Goal: Task Accomplishment & Management: Complete application form

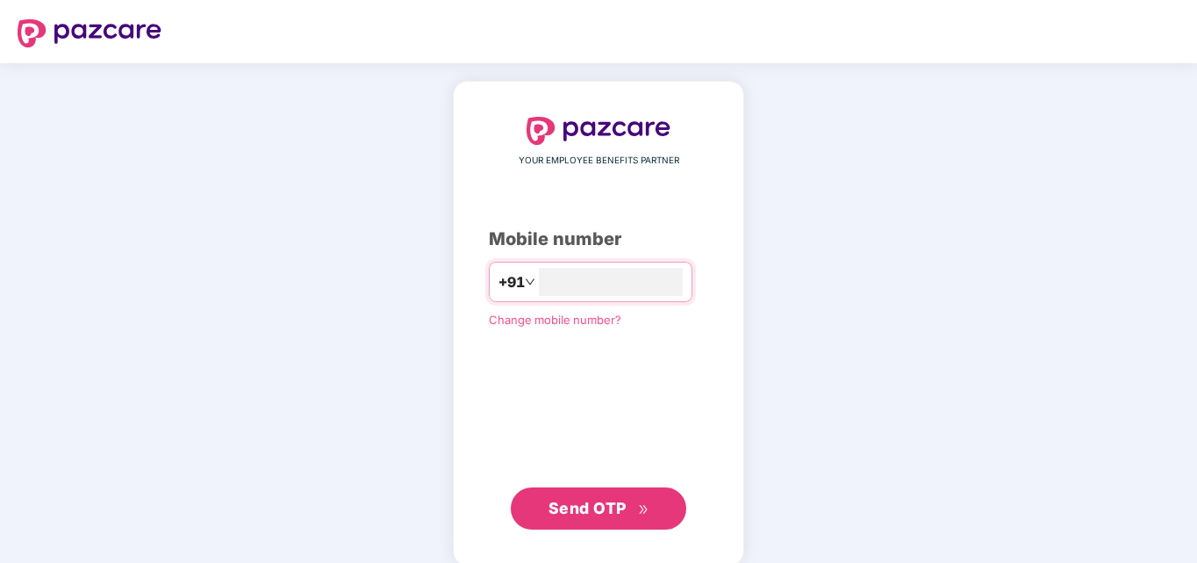
type input "**********"
click at [551, 510] on span "Send OTP" at bounding box center [588, 508] width 78 height 18
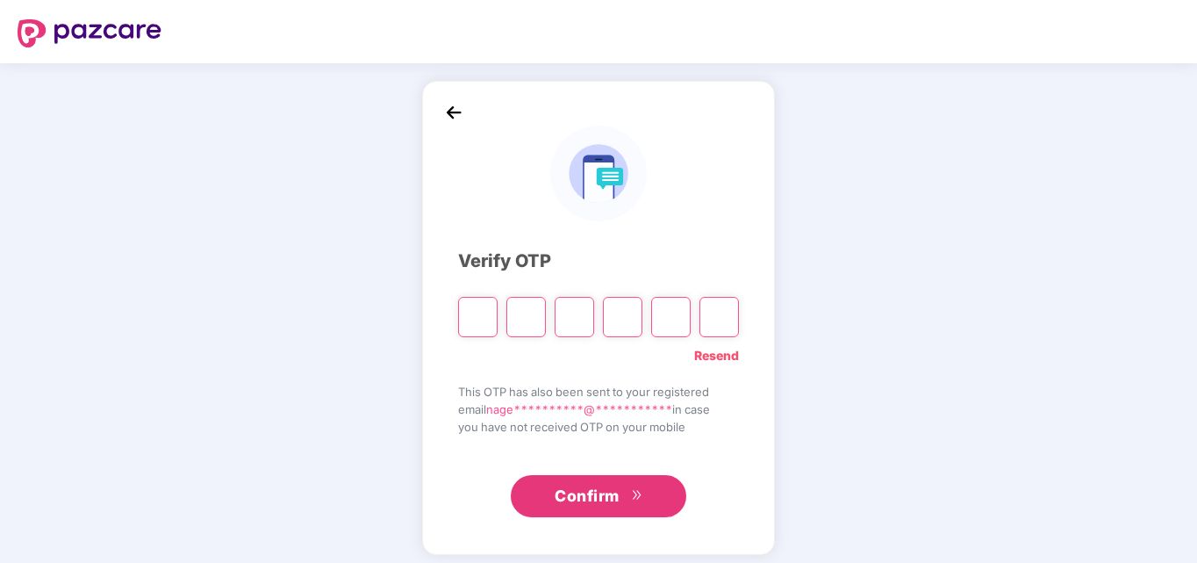
type input "*"
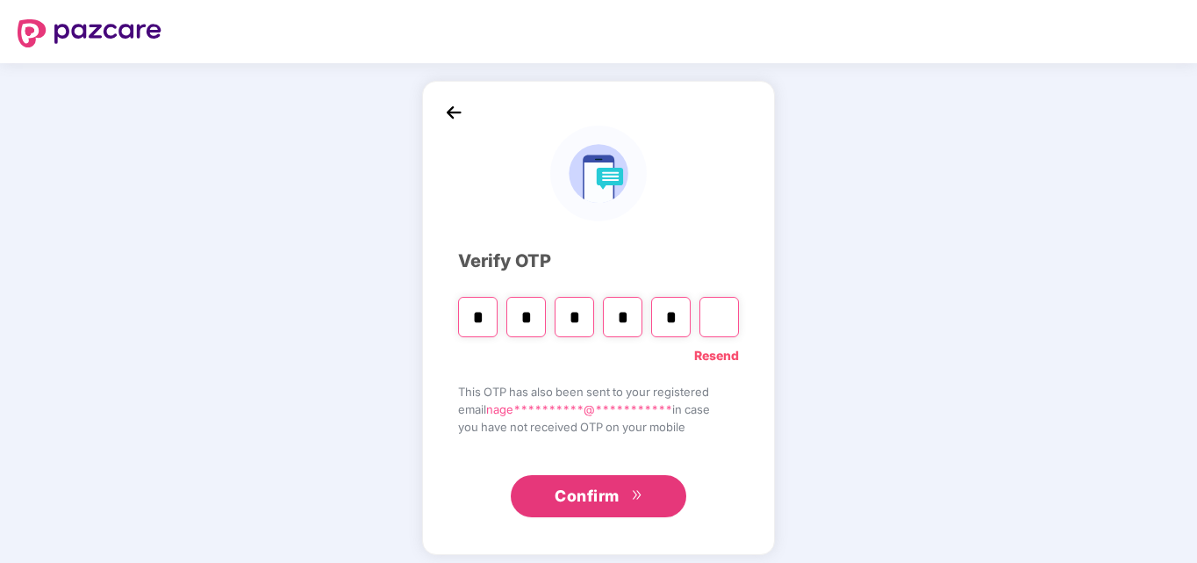
type input "*"
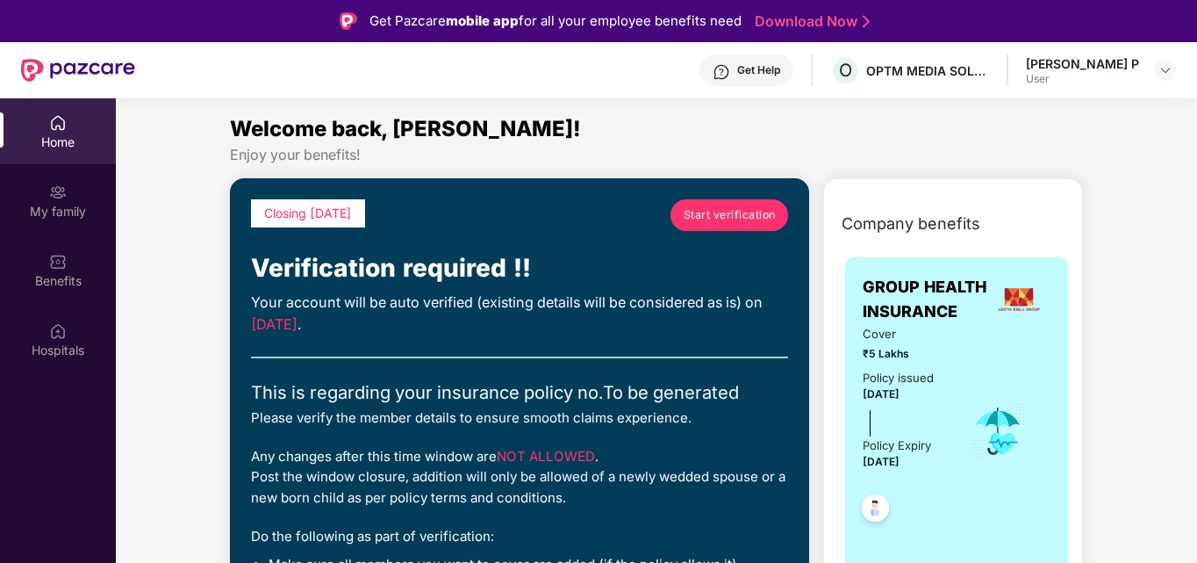
click at [721, 215] on span "Start verification" at bounding box center [730, 214] width 92 height 17
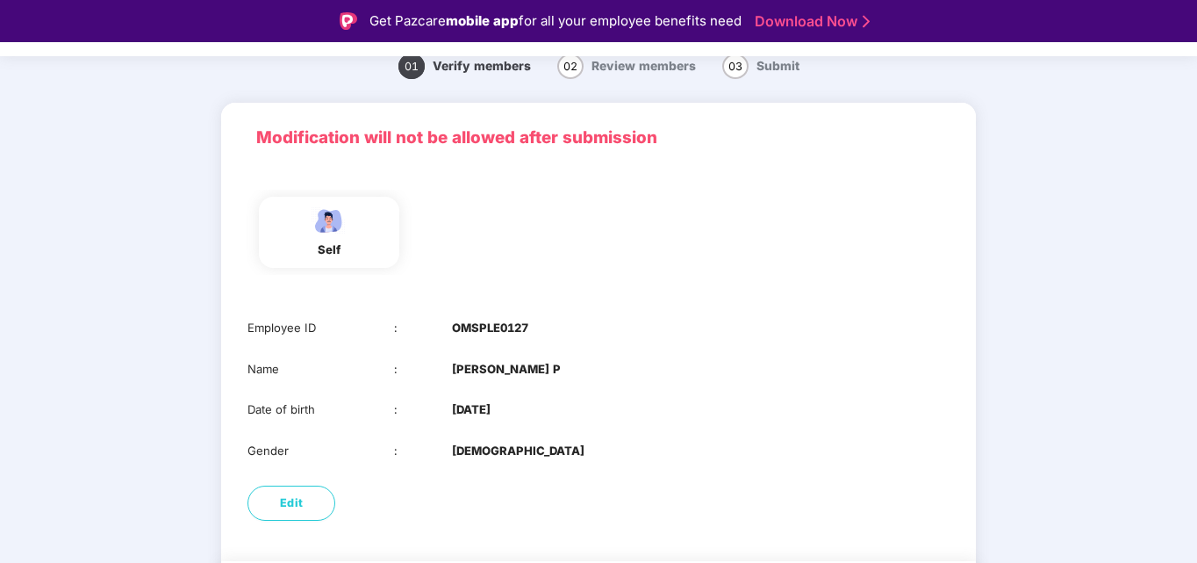
scroll to position [117, 0]
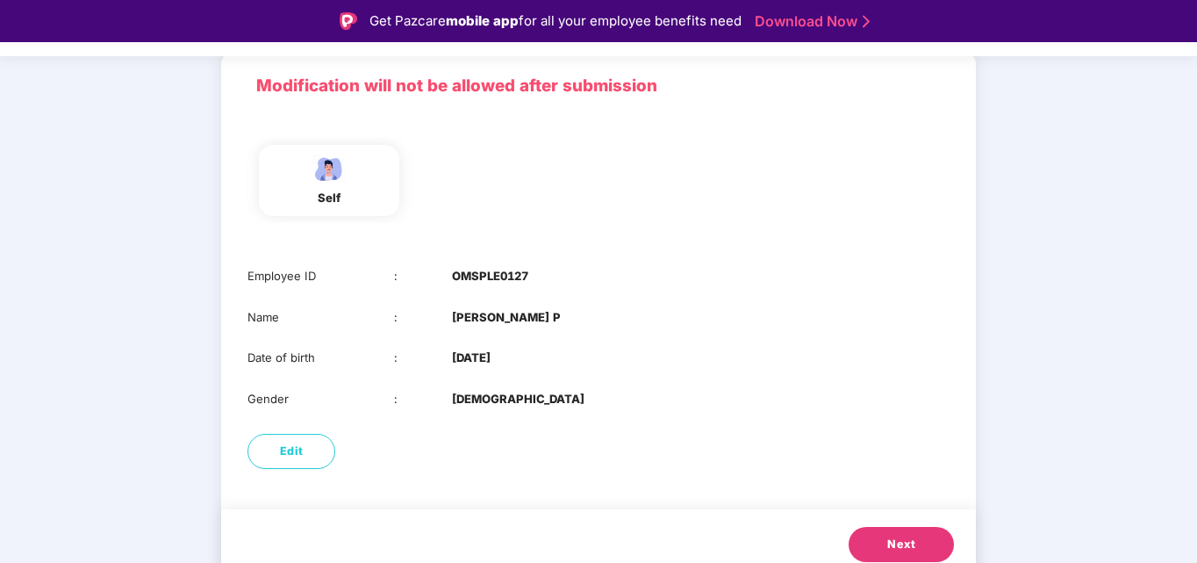
click at [900, 539] on span "Next" at bounding box center [901, 544] width 28 height 18
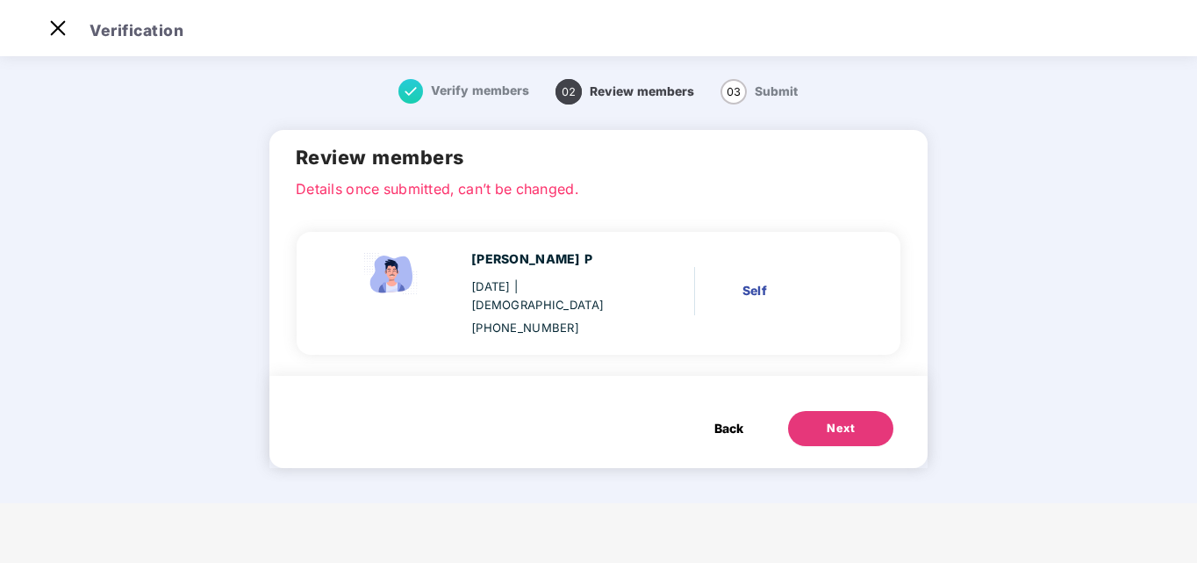
scroll to position [0, 0]
click at [838, 420] on div "Next" at bounding box center [841, 429] width 28 height 18
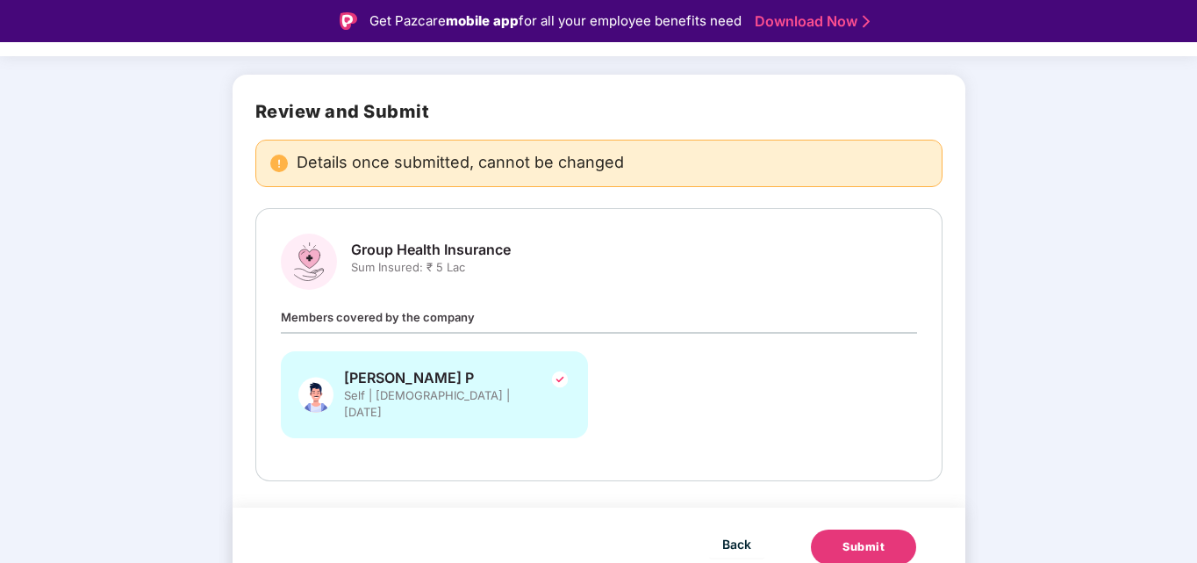
scroll to position [42, 0]
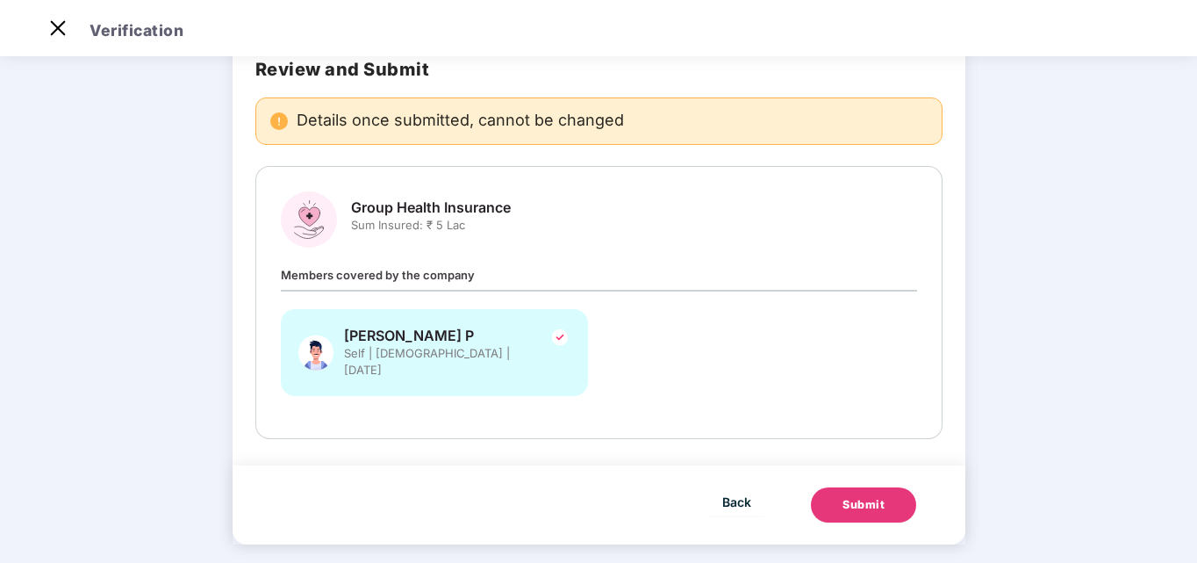
click at [869, 496] on div "Submit" at bounding box center [864, 505] width 42 height 18
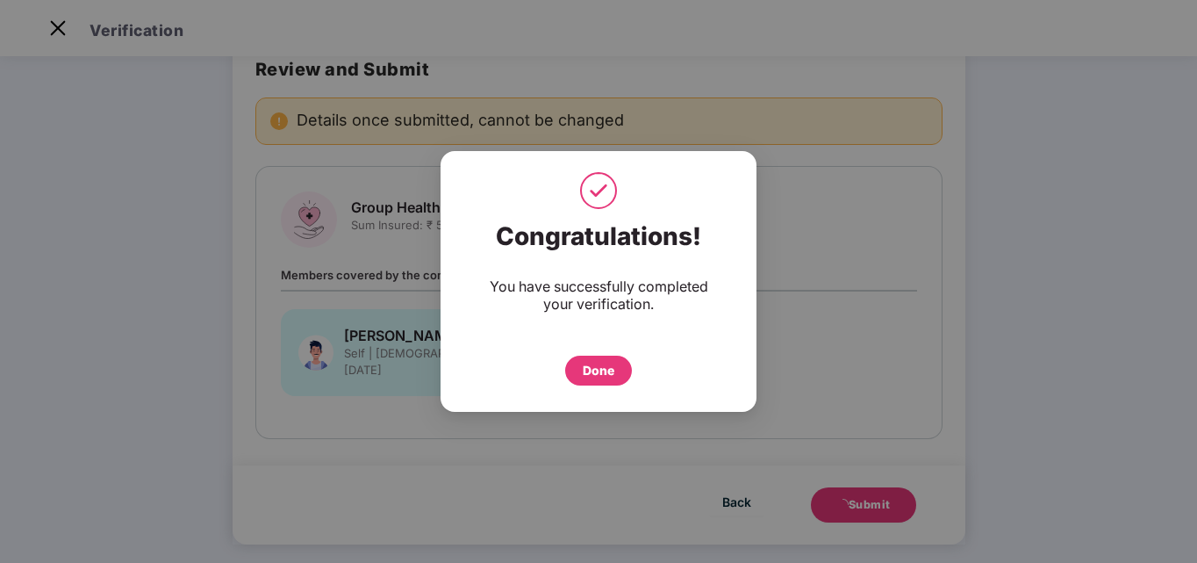
click at [600, 362] on div "Done" at bounding box center [599, 370] width 32 height 19
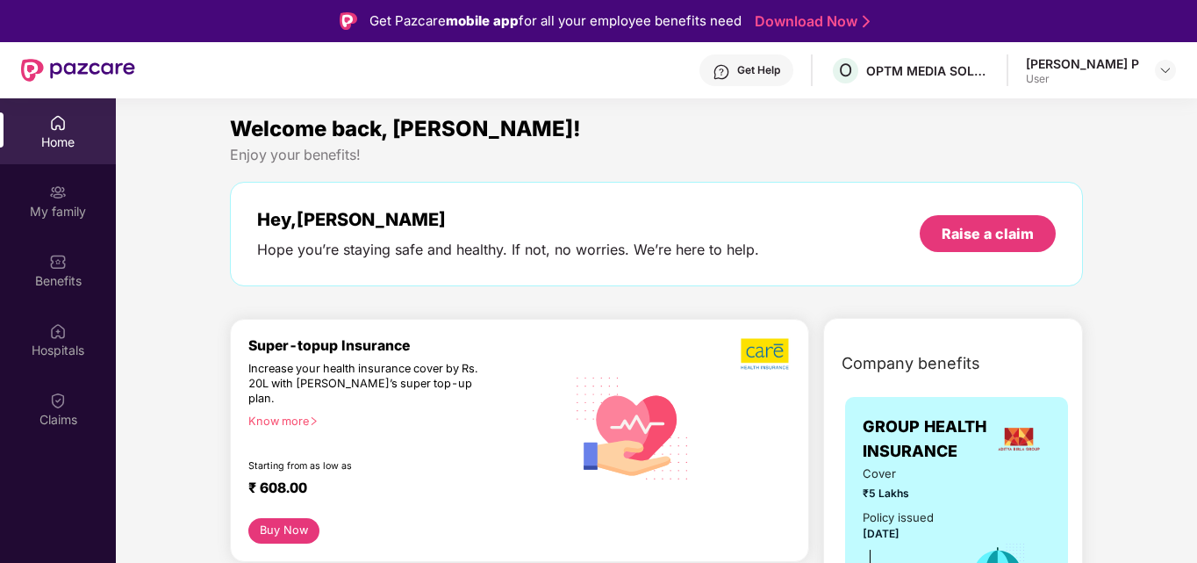
click at [1120, 62] on div "[PERSON_NAME] P" at bounding box center [1082, 63] width 113 height 17
click at [1164, 68] on img at bounding box center [1166, 70] width 14 height 14
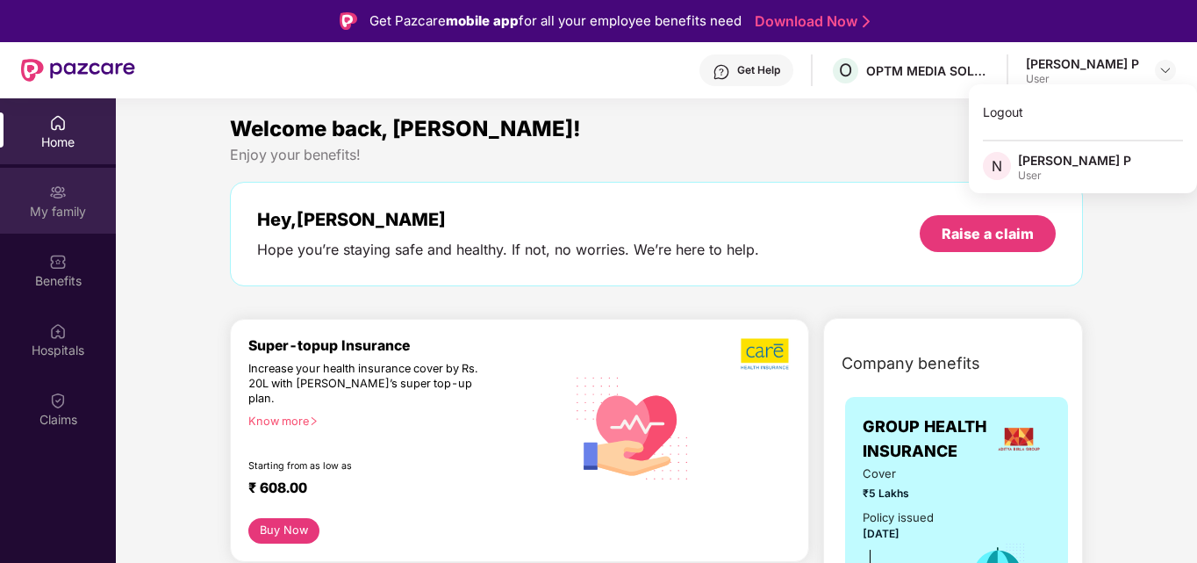
click at [14, 199] on div "My family" at bounding box center [58, 201] width 116 height 66
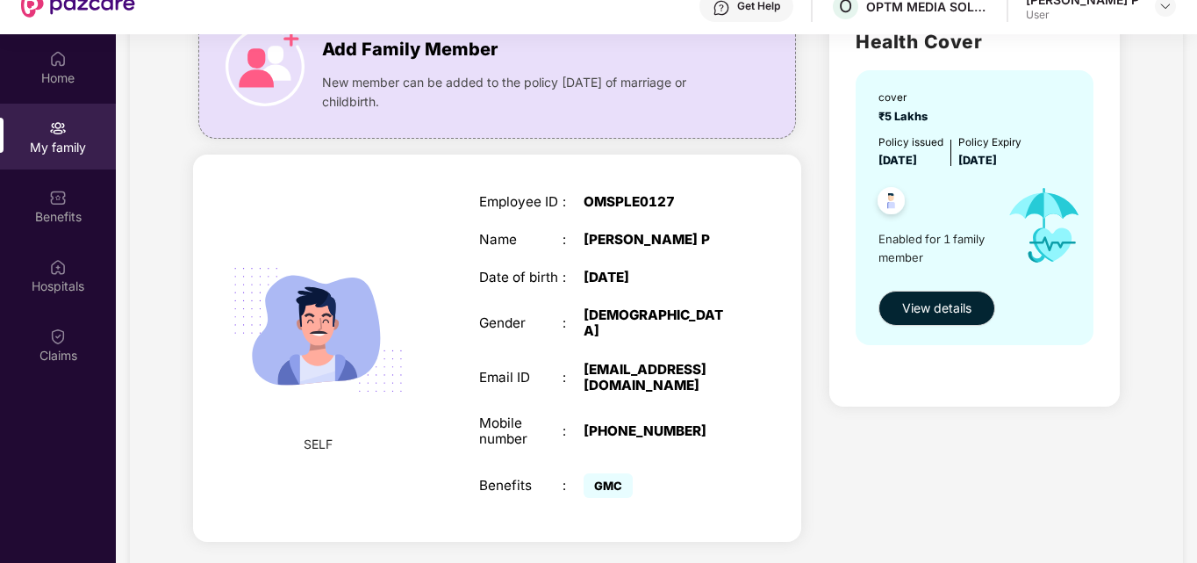
scroll to position [98, 0]
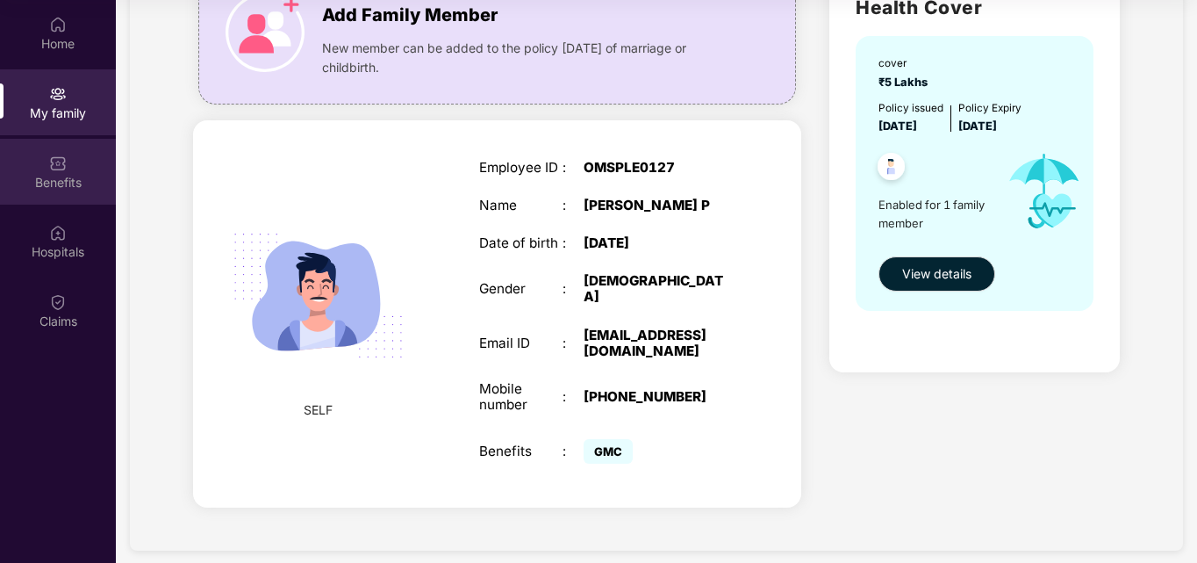
click at [34, 177] on div "Benefits" at bounding box center [58, 183] width 116 height 18
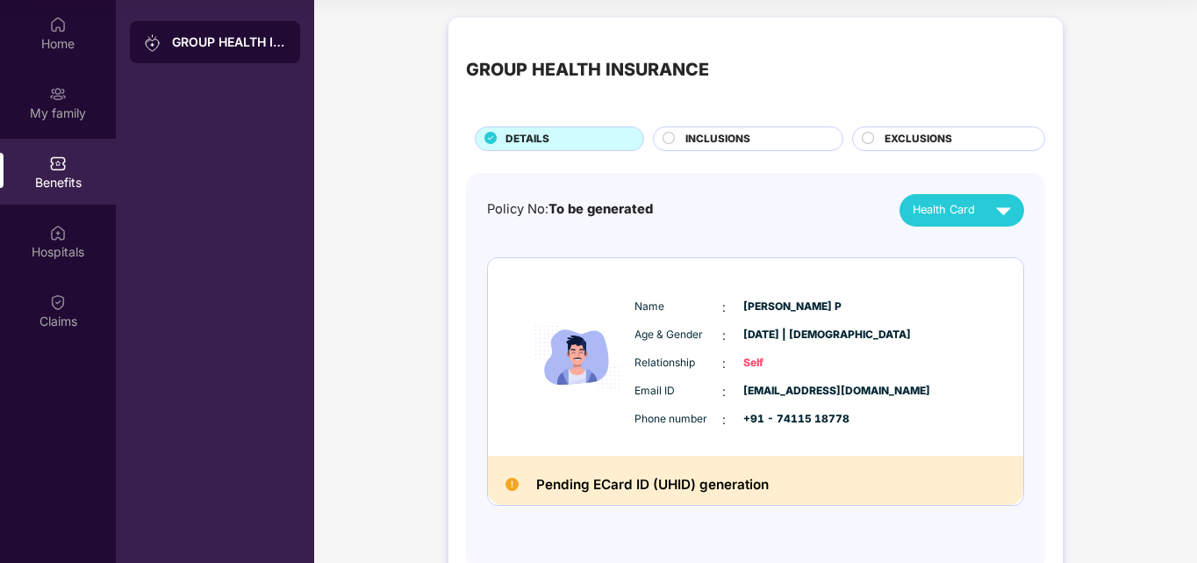
scroll to position [52, 0]
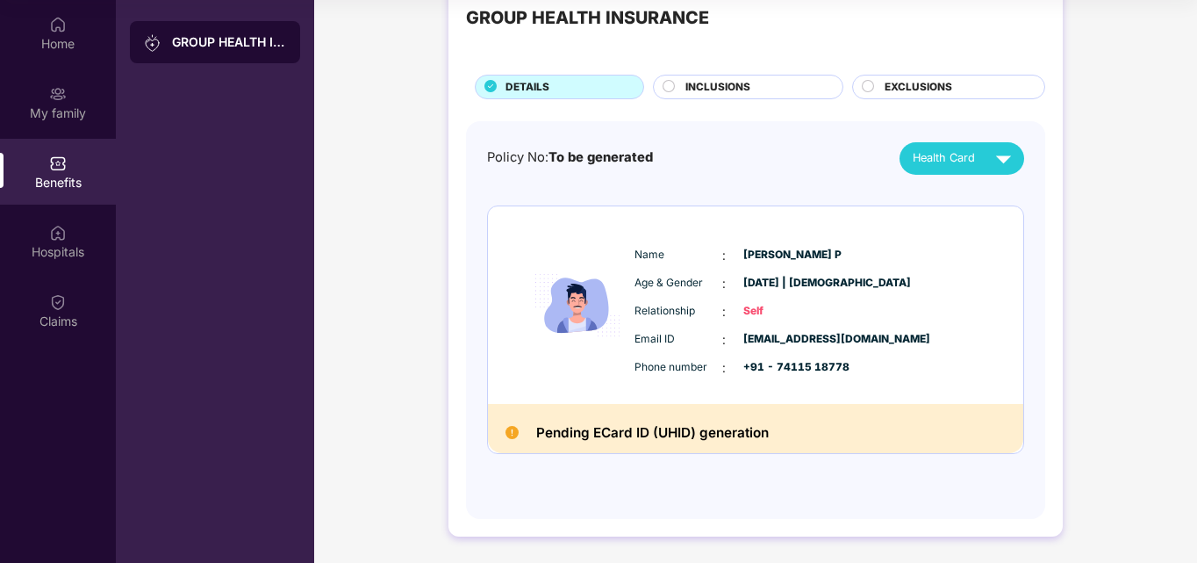
click at [795, 88] on div "INCLUSIONS" at bounding box center [755, 88] width 157 height 19
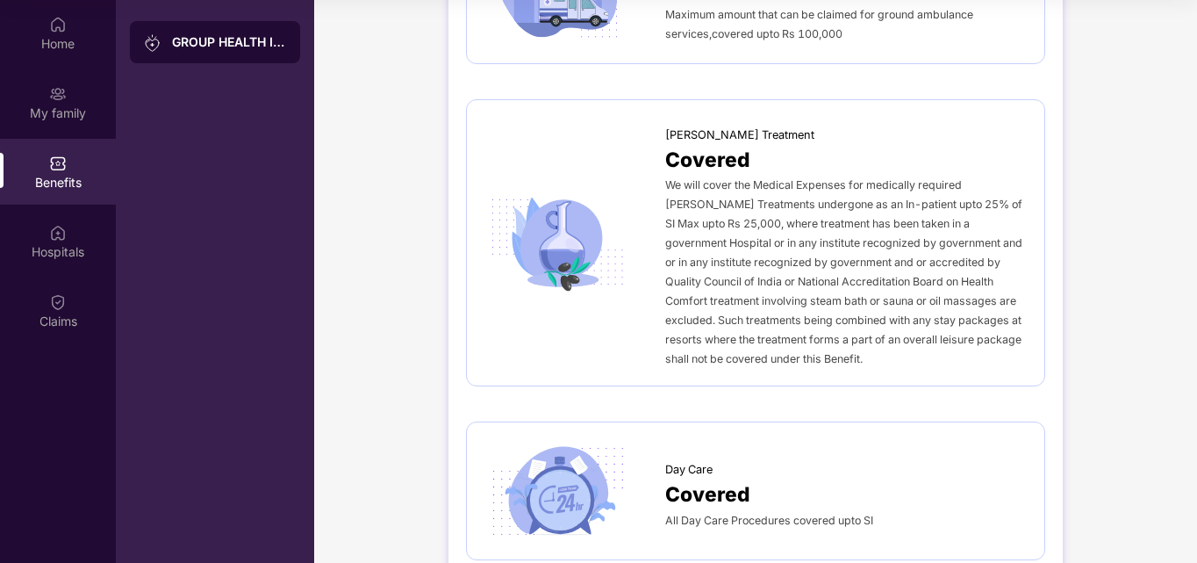
scroll to position [841, 0]
